Goal: Transaction & Acquisition: Subscribe to service/newsletter

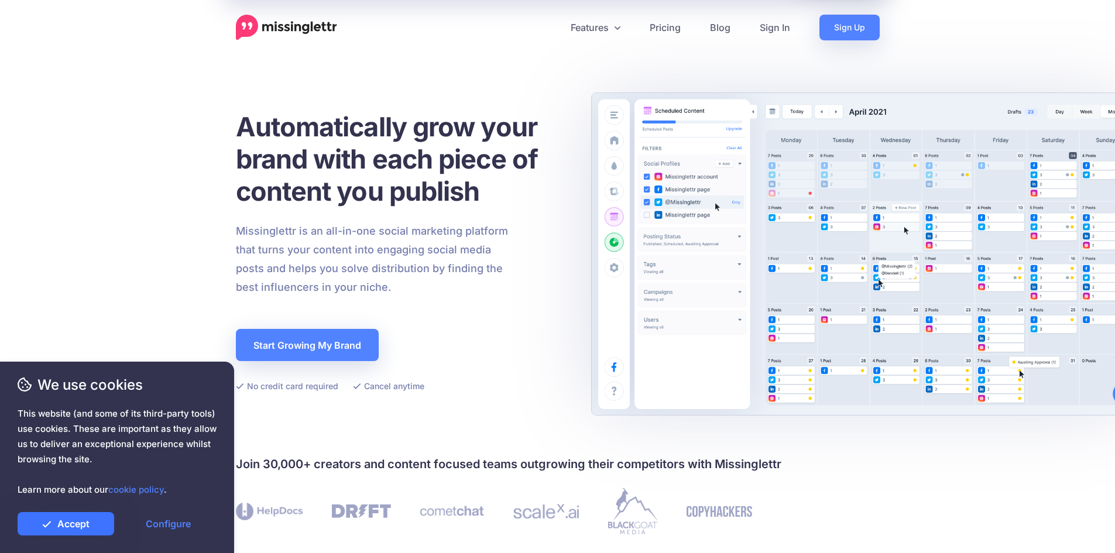
click at [99, 520] on link "Accept" at bounding box center [66, 523] width 97 height 23
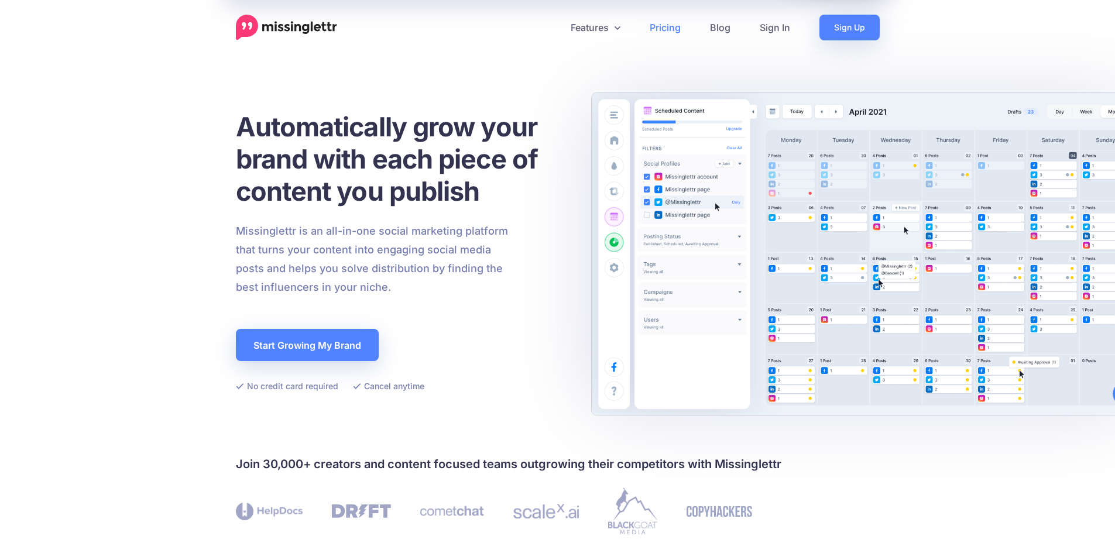
click at [658, 26] on link "Pricing" at bounding box center [665, 28] width 60 height 26
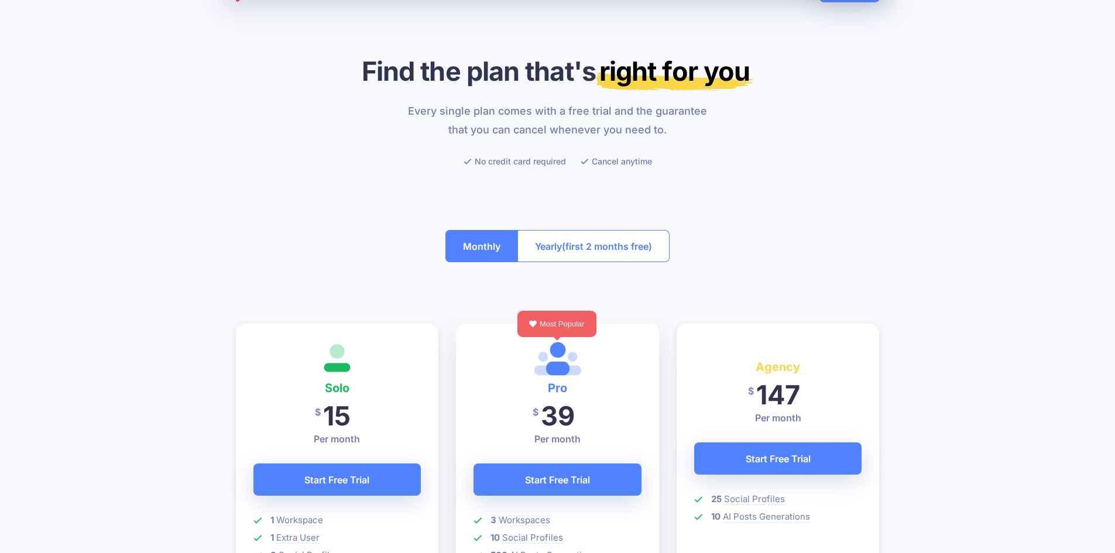
scroll to position [59, 0]
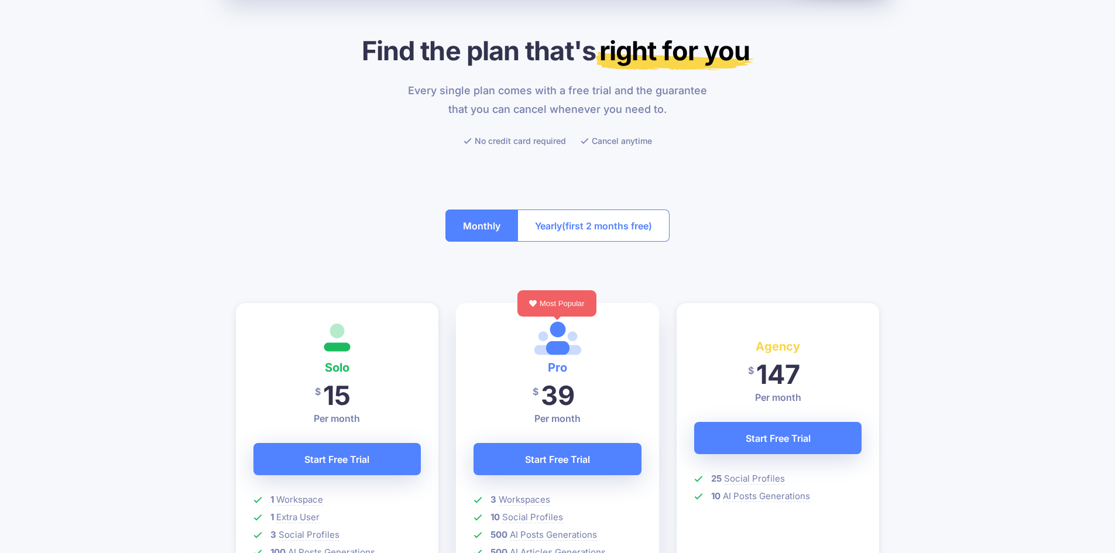
click at [492, 228] on button "Monthly" at bounding box center [481, 225] width 73 height 32
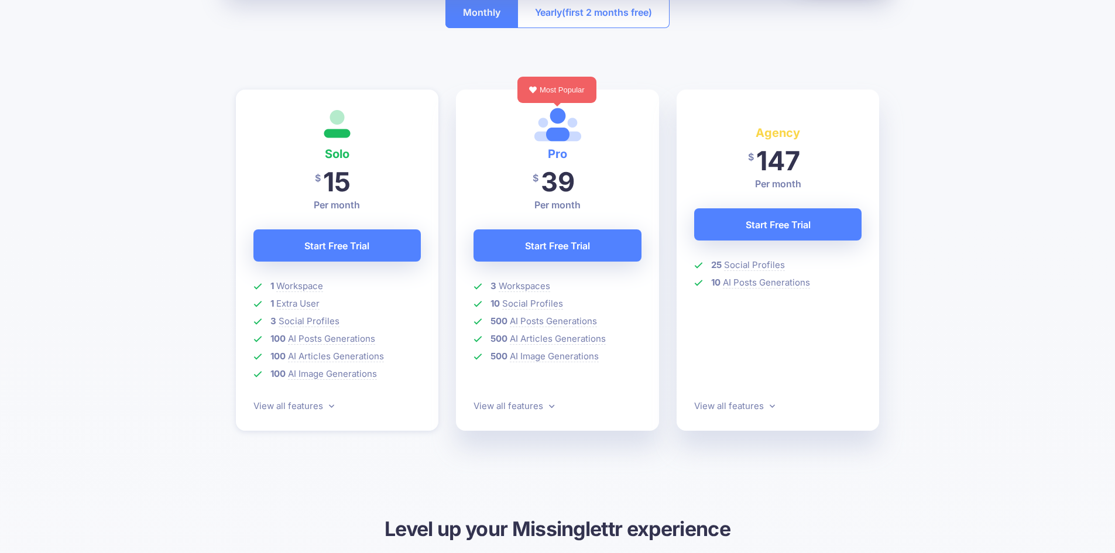
scroll to position [293, 0]
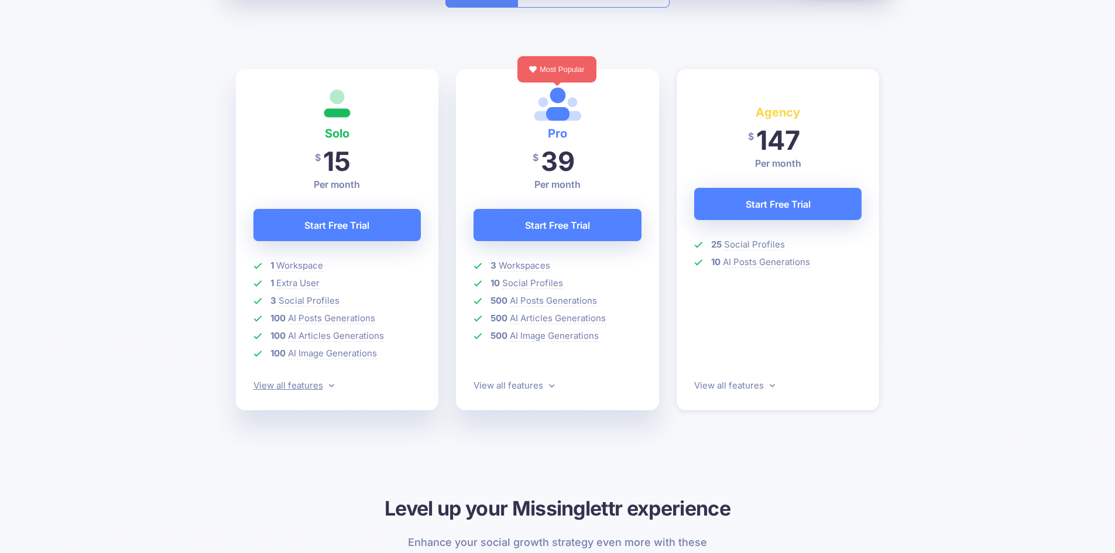
click at [332, 387] on icon at bounding box center [331, 385] width 5 height 9
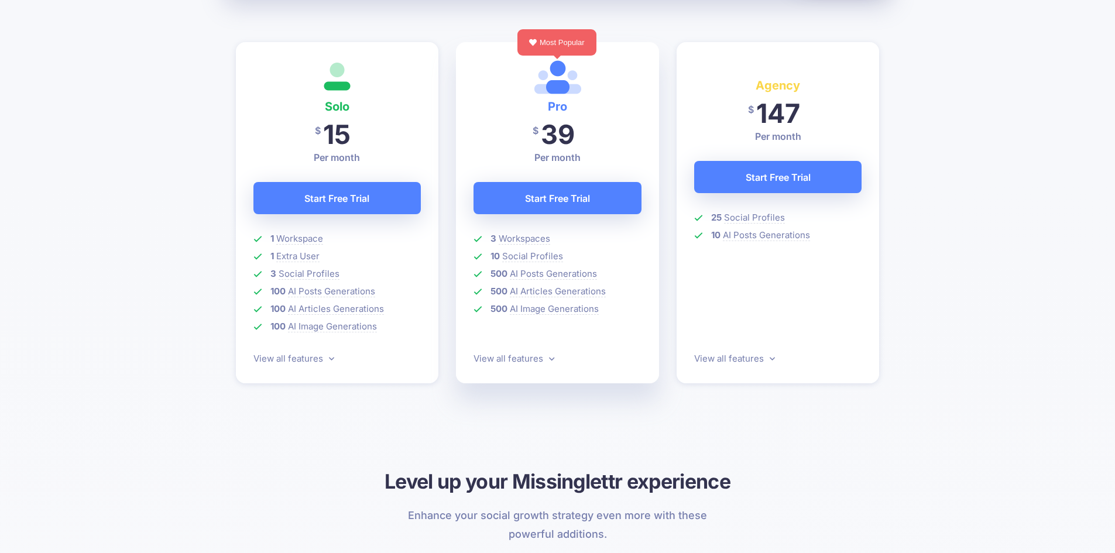
scroll to position [310, 0]
